Goal: Find specific page/section: Find specific page/section

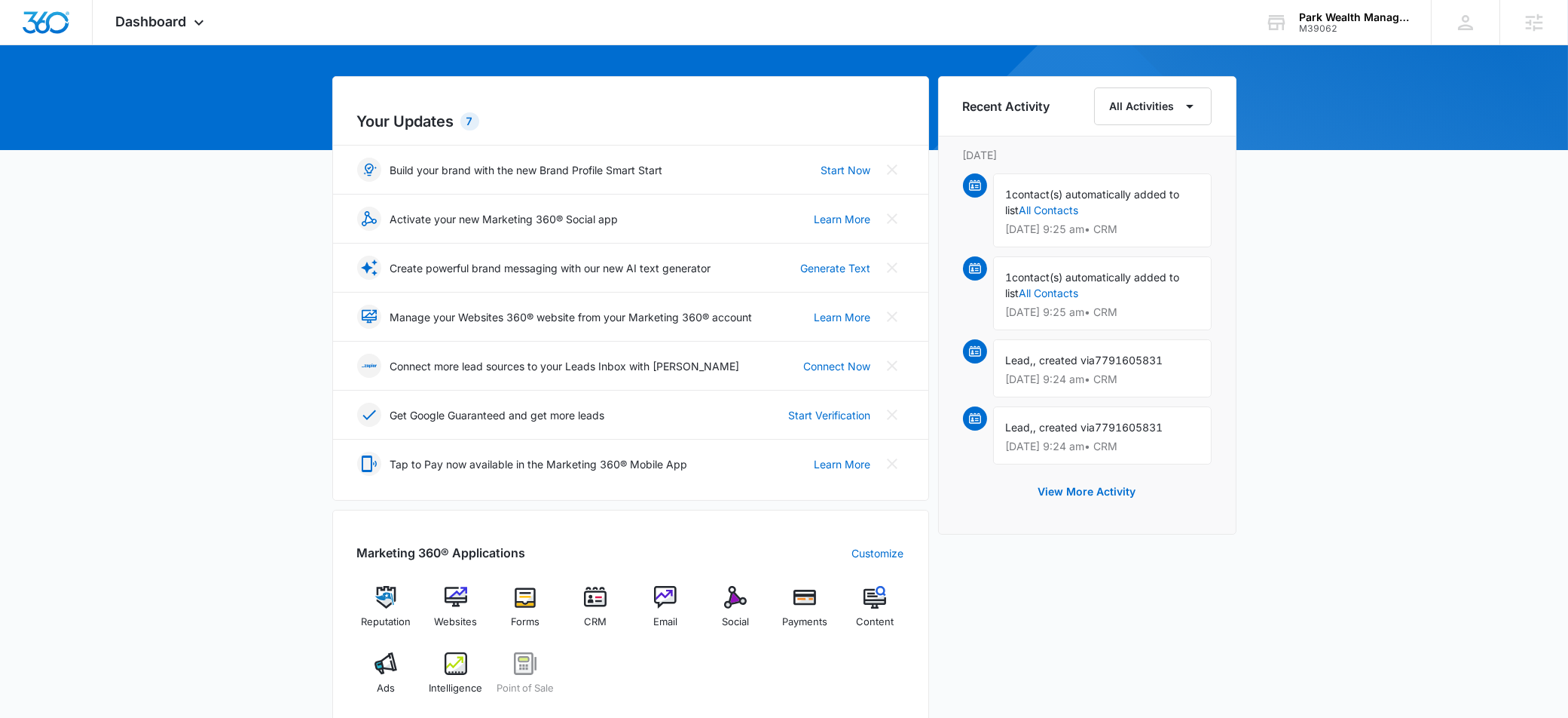
scroll to position [214, 0]
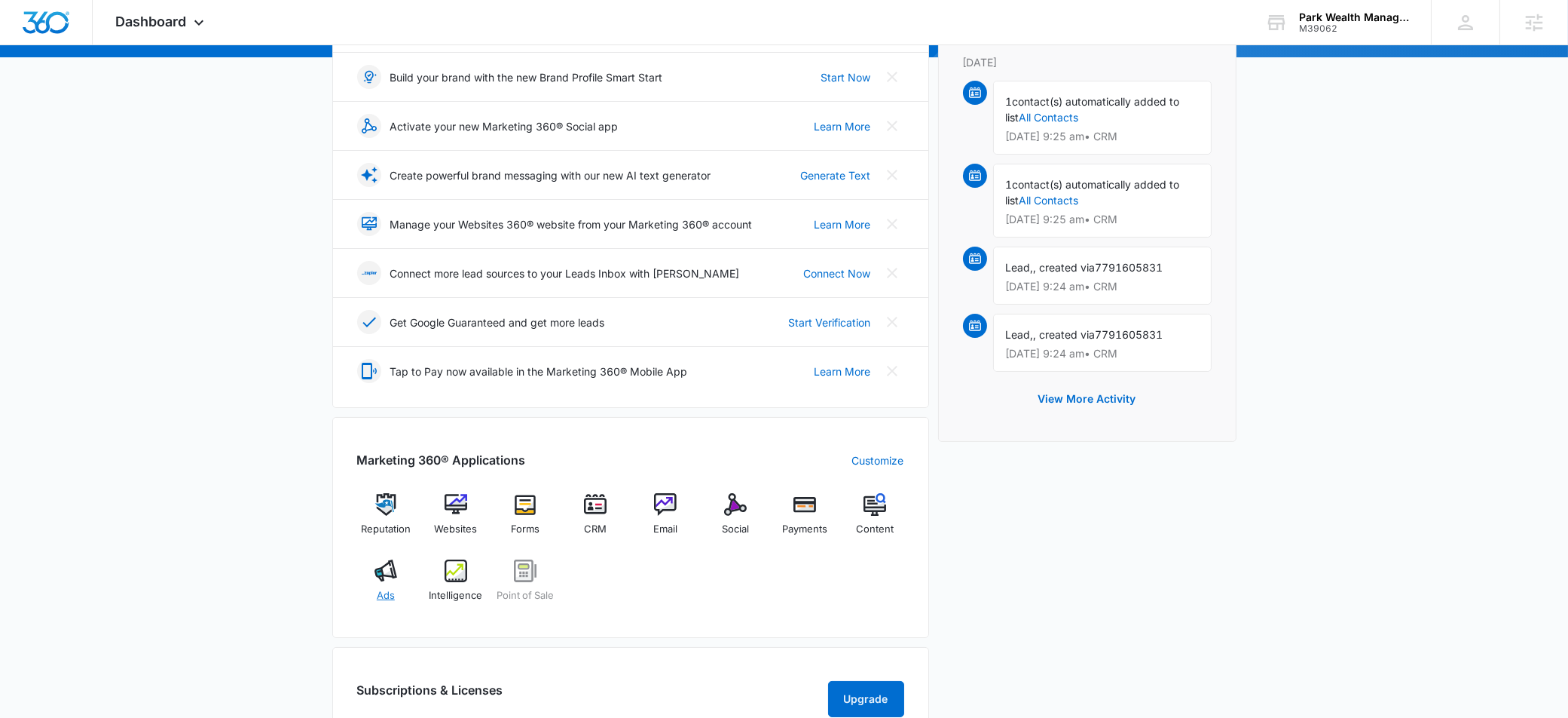
click at [380, 570] on img at bounding box center [385, 571] width 23 height 23
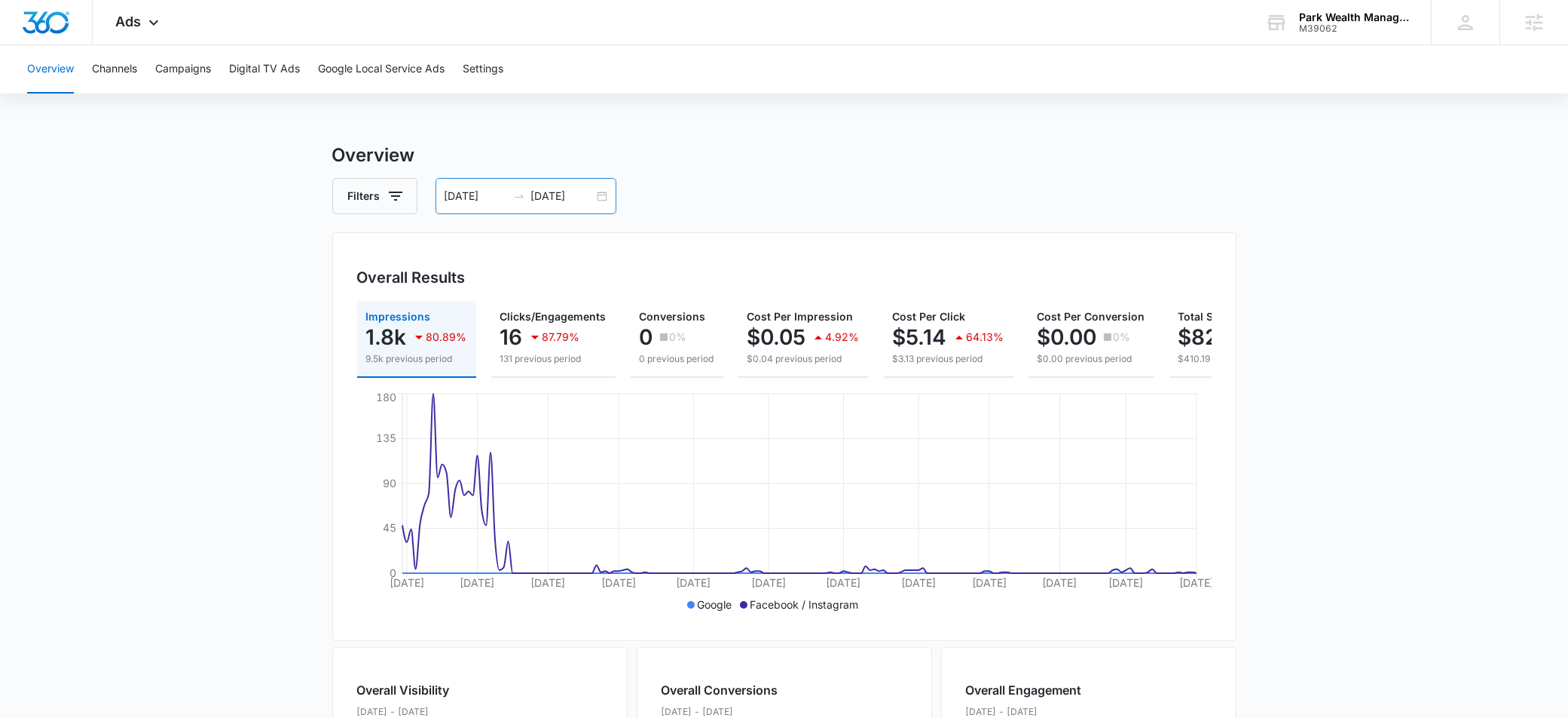
click at [548, 195] on input "[DATE]" at bounding box center [563, 196] width 63 height 17
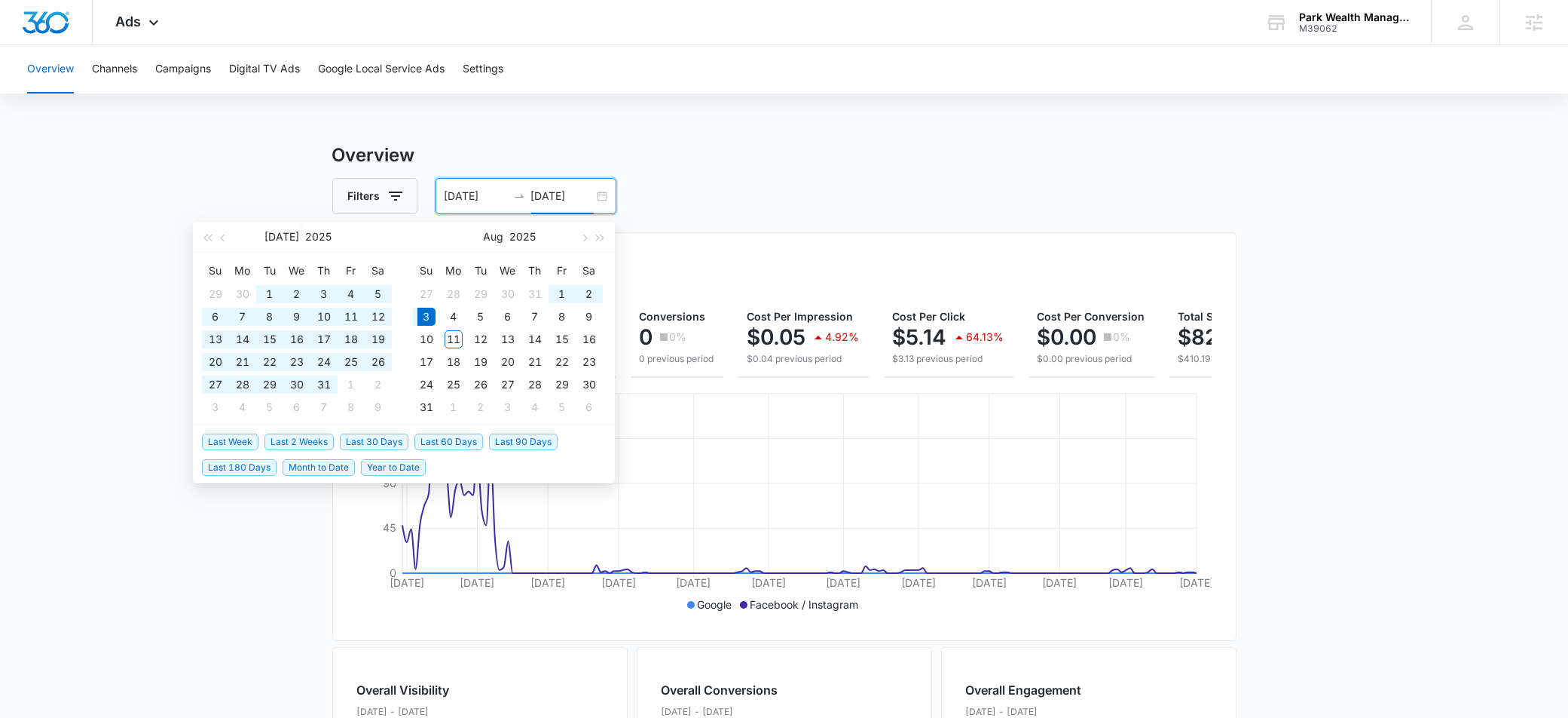
type input "[DATE]"
click at [367, 442] on span "Last 30 Days" at bounding box center [374, 441] width 68 height 17
type input "07/12/2025"
type input "08/11/2025"
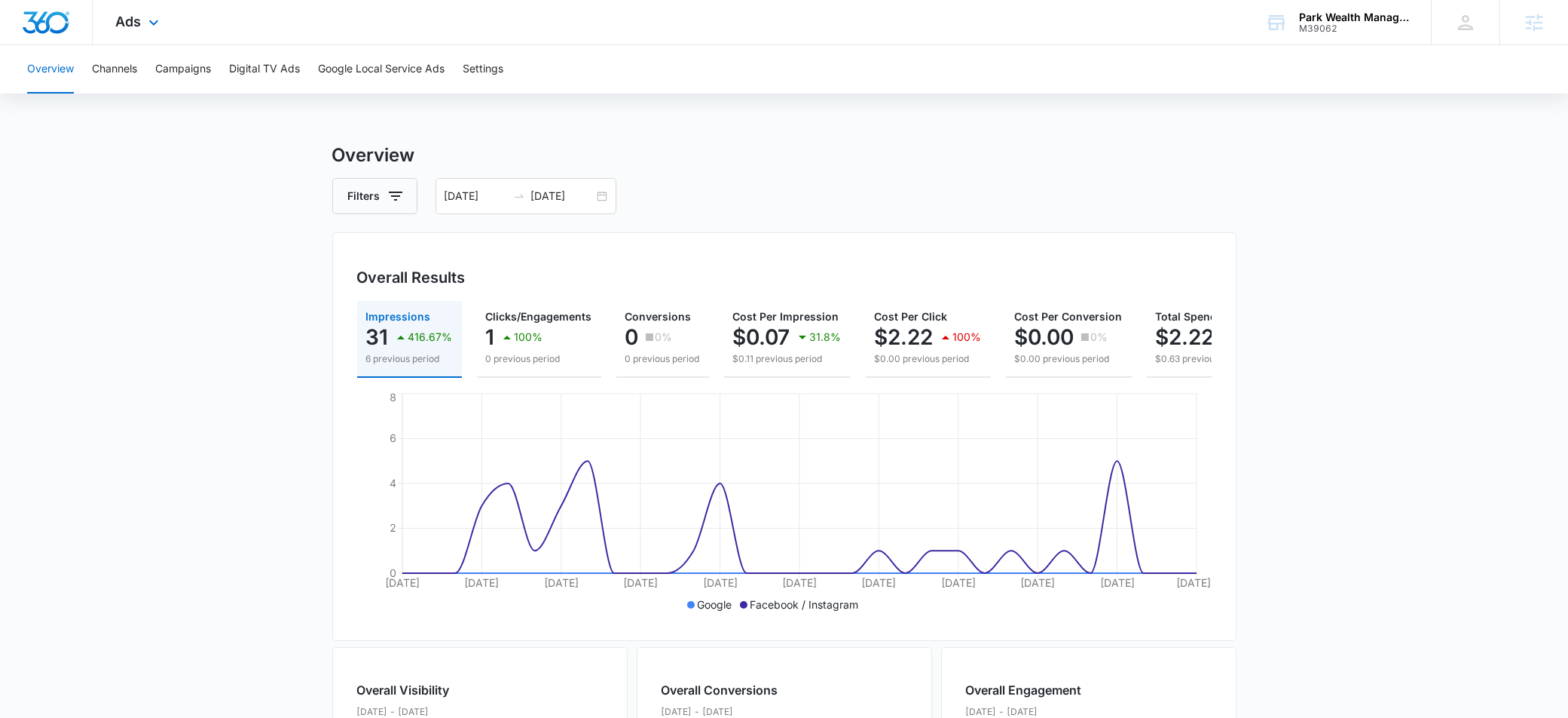
click at [140, 29] on div "Ads Apps Reputation Websites Forms CRM Email Social Payments POS Content Ads In…" at bounding box center [139, 22] width 93 height 44
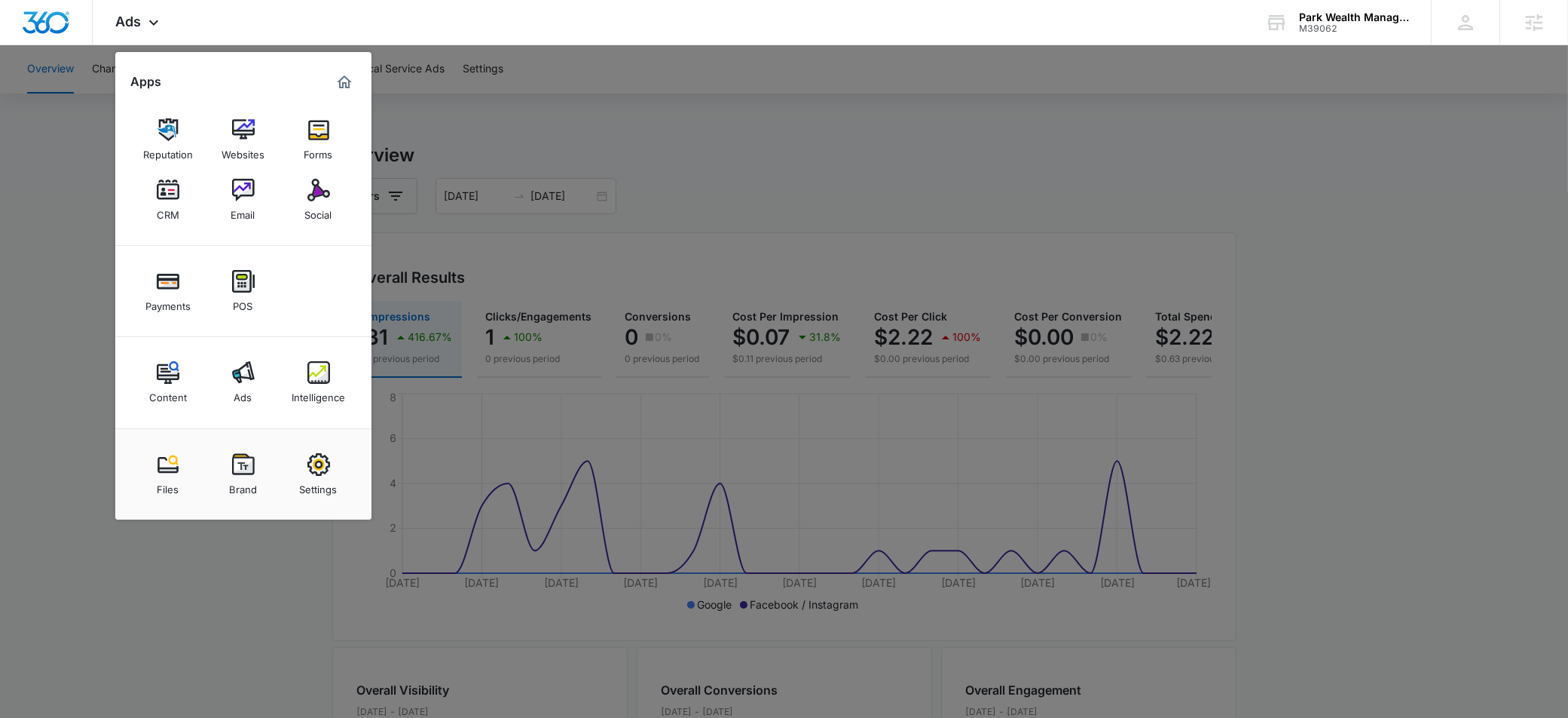
click at [242, 653] on div at bounding box center [784, 359] width 1568 height 718
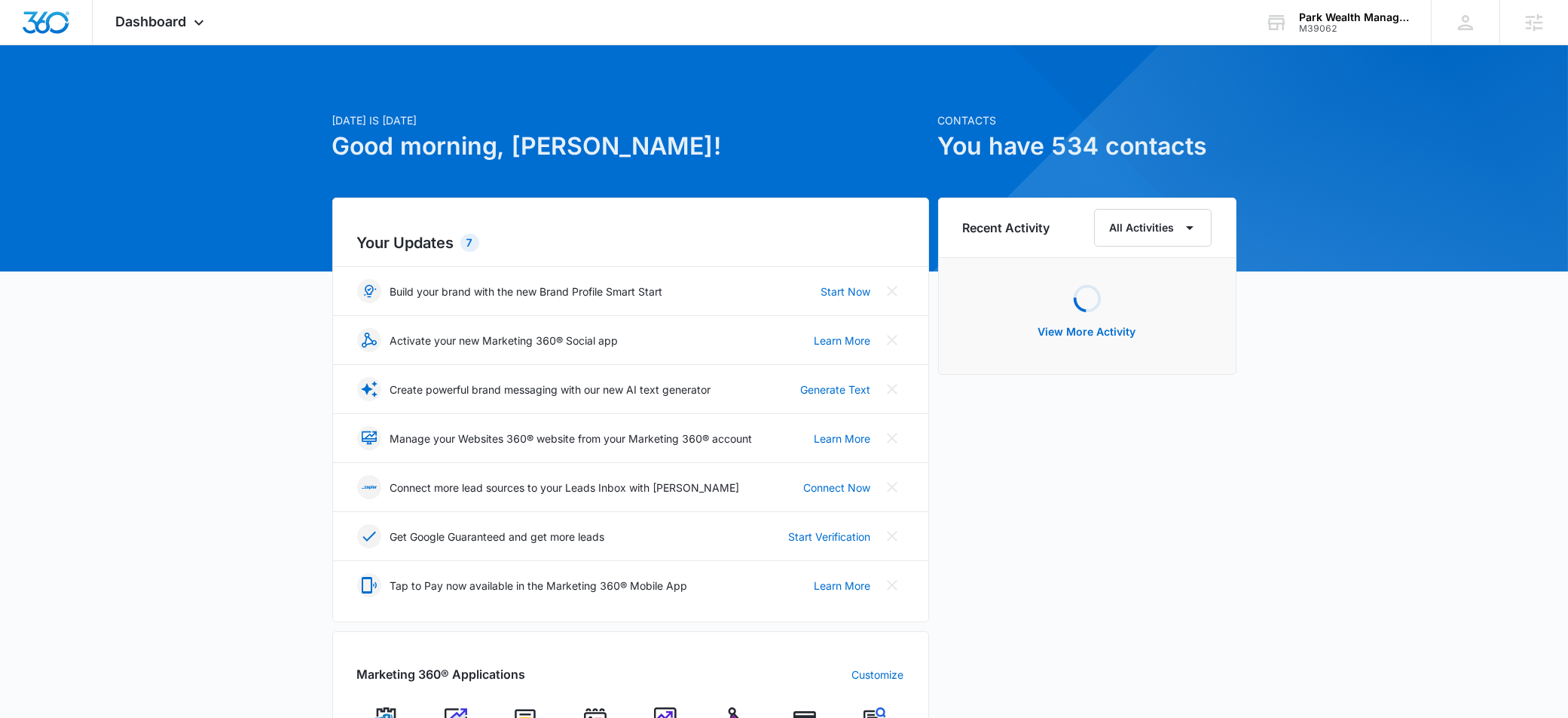
click at [1053, 462] on div "Recent Activity All Activities Loading View More Activity" at bounding box center [1087, 629] width 298 height 864
click at [170, 20] on span "Dashboard" at bounding box center [150, 21] width 71 height 16
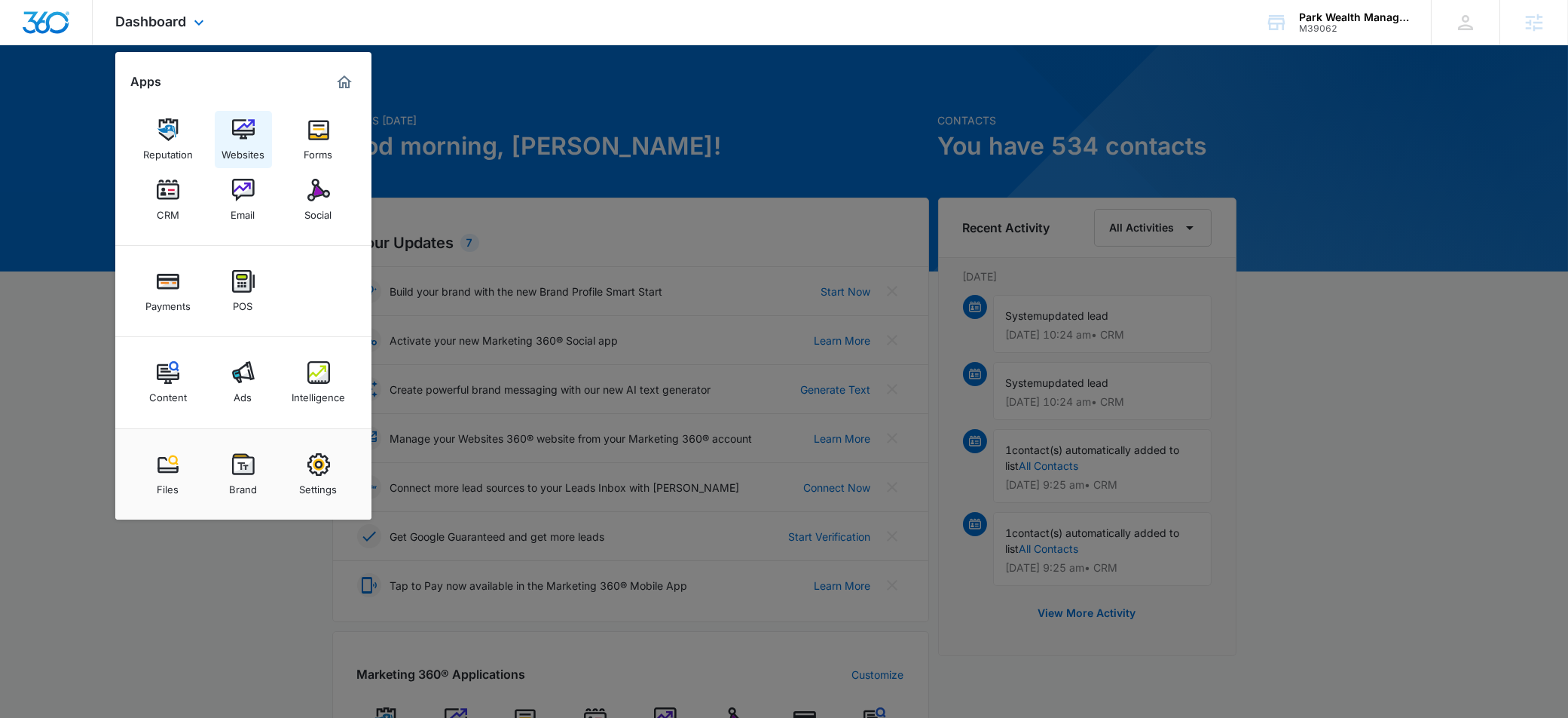
click at [260, 132] on link "Websites" at bounding box center [243, 139] width 57 height 57
